Goal: Information Seeking & Learning: Learn about a topic

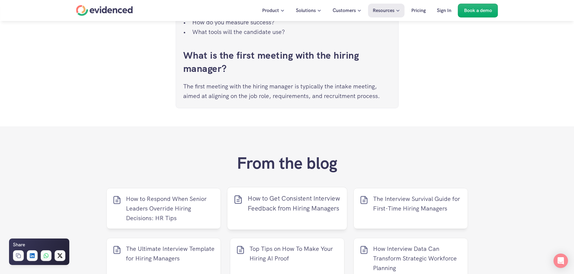
scroll to position [2319, 0]
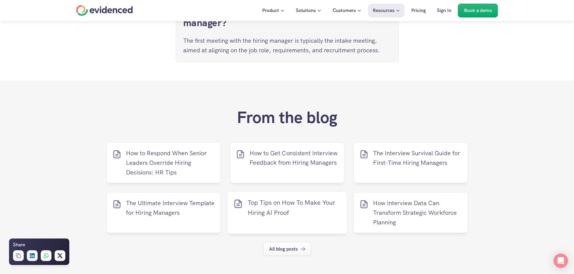
click at [273, 218] on p "Top Tips on How To Make Your Hiring AI Proof" at bounding box center [293, 208] width 93 height 20
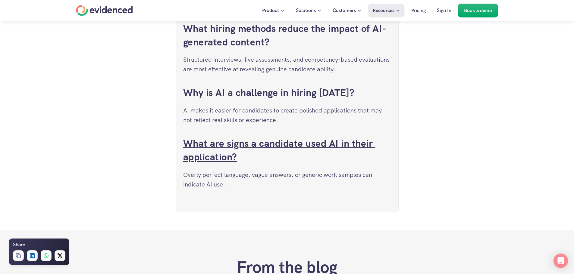
scroll to position [2048, 0]
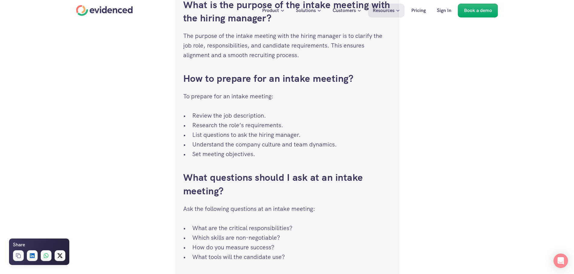
scroll to position [2319, 0]
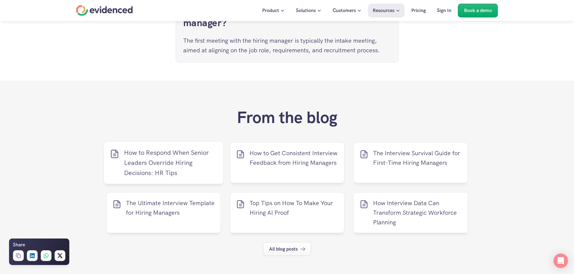
click at [183, 178] on p "How to Respond When Senior Leaders Override Hiring Decisions: HR Tips" at bounding box center [170, 163] width 93 height 30
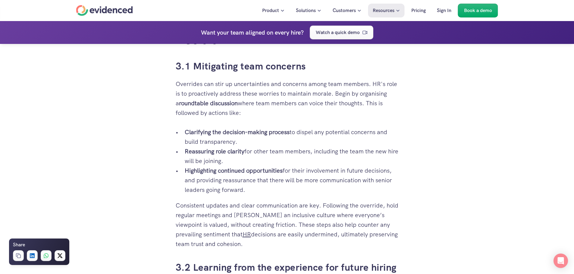
scroll to position [1295, 0]
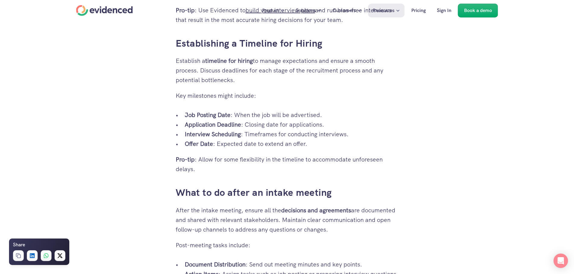
scroll to position [2319, 0]
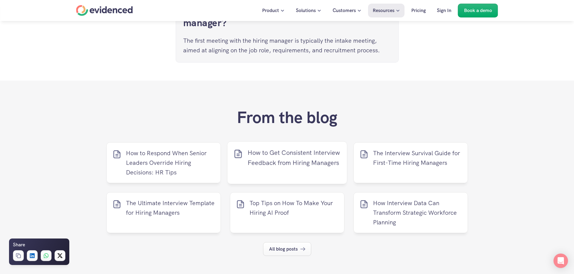
click at [273, 168] on p "How to Get Consistent Interview Feedback from Hiring Managers" at bounding box center [293, 158] width 93 height 20
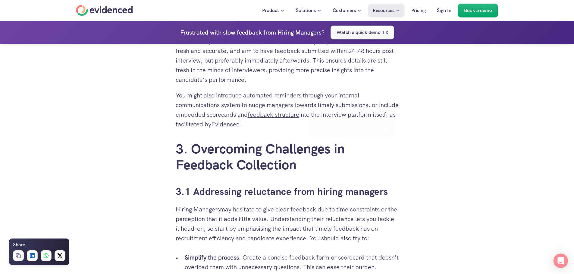
scroll to position [1054, 0]
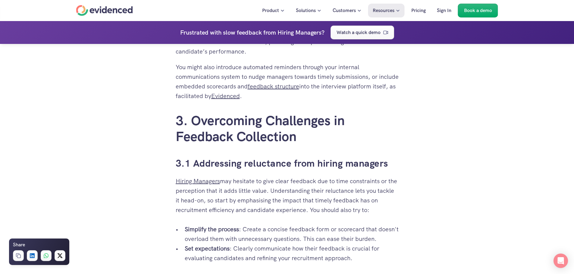
click at [467, 156] on div "Getting consistent interview feedback from Hiring Managers can be as challengin…" at bounding box center [287, 38] width 574 height 1835
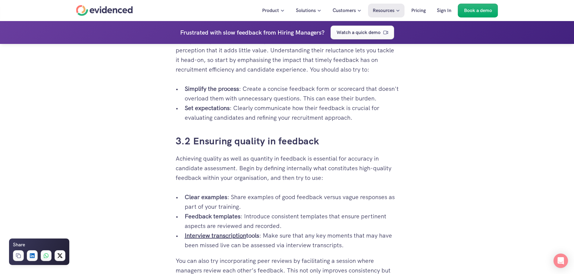
scroll to position [1205, 0]
